Goal: Find specific page/section: Find specific page/section

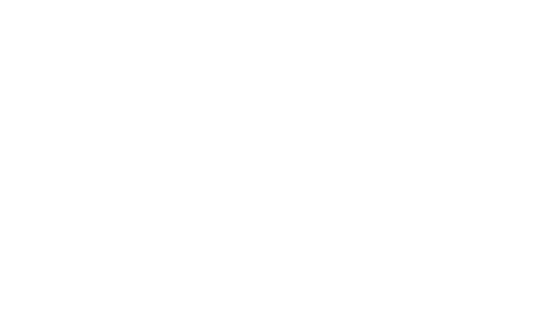
select select "*"
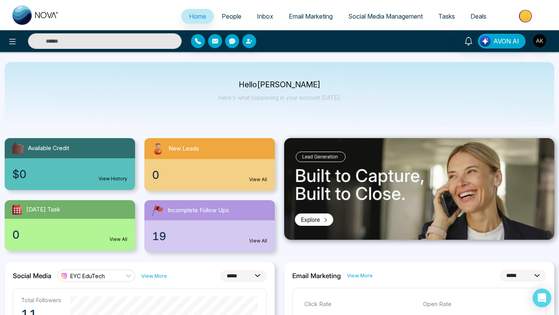
click at [223, 11] on link "People" at bounding box center [231, 16] width 35 height 15
